Goal: Navigation & Orientation: Find specific page/section

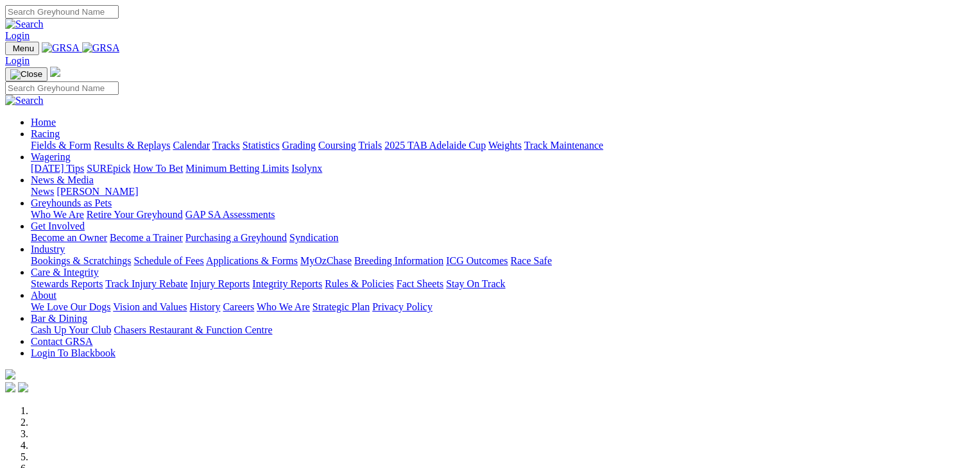
click at [60, 128] on link "Racing" at bounding box center [45, 133] width 29 height 11
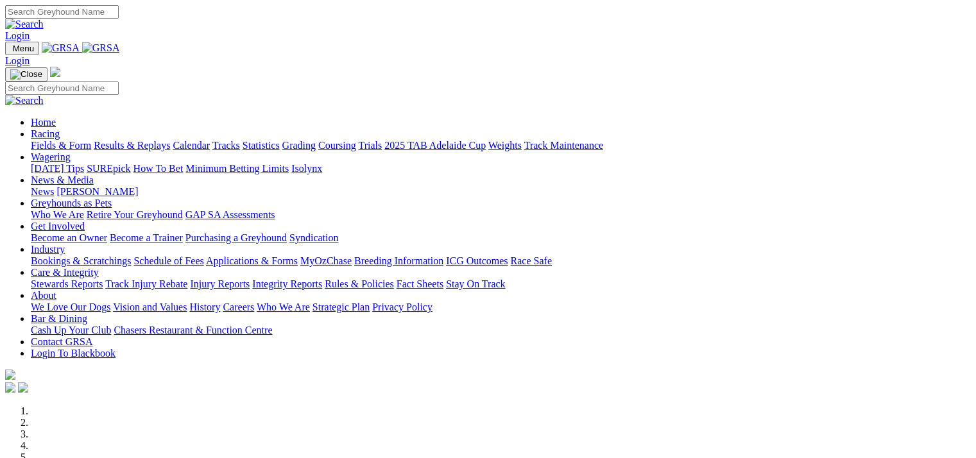
click at [210, 140] on link "Calendar" at bounding box center [191, 145] width 37 height 11
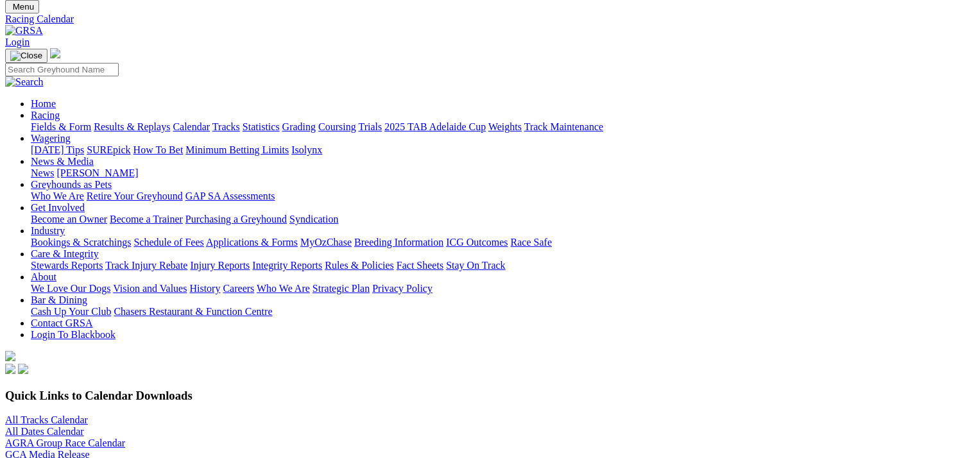
scroll to position [64, 0]
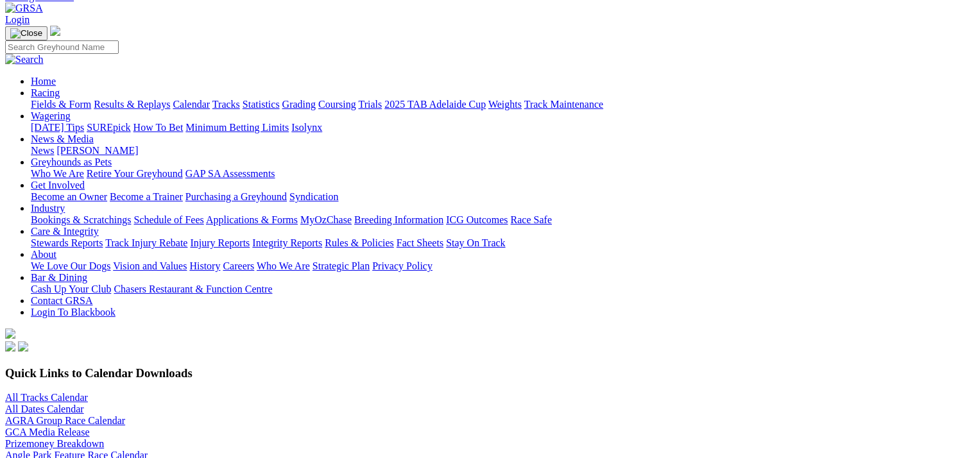
click at [148, 450] on link "Angle Park Feature Race Calendar" at bounding box center [76, 455] width 142 height 11
